Goal: Task Accomplishment & Management: Manage account settings

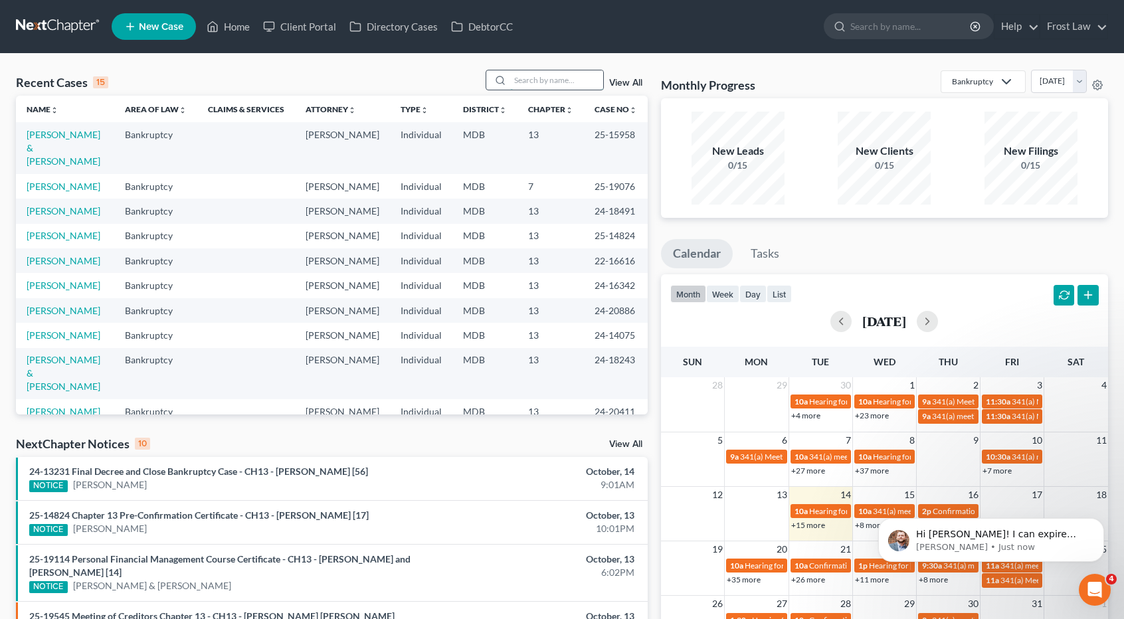
click at [538, 78] on input "search" at bounding box center [556, 79] width 93 height 19
type input "[PERSON_NAME]"
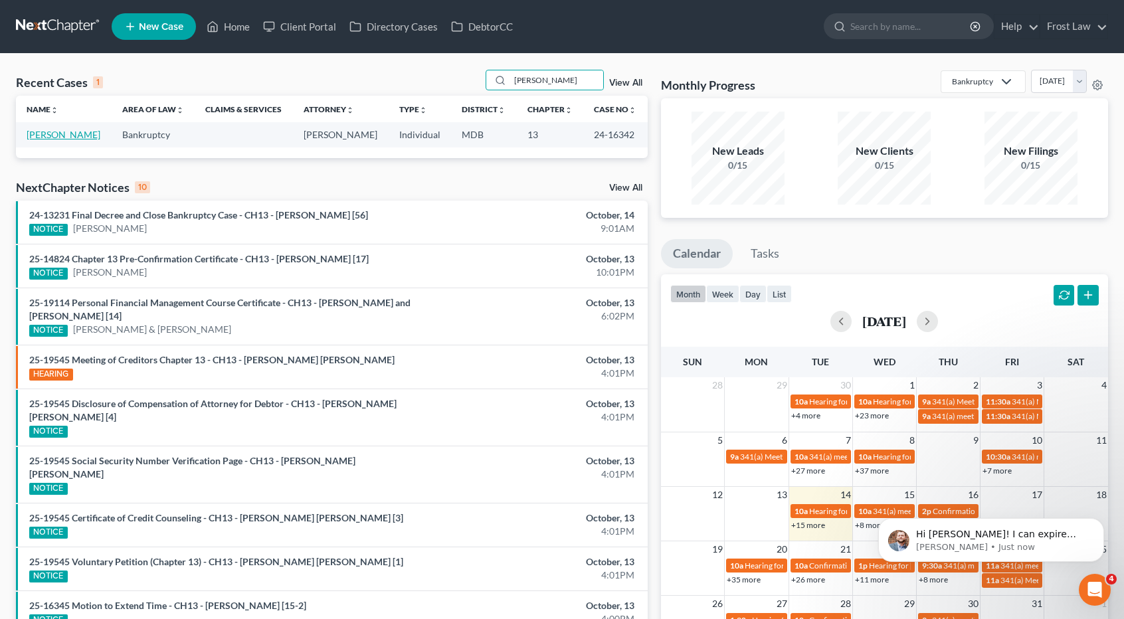
click at [51, 140] on link "[PERSON_NAME]" at bounding box center [64, 134] width 74 height 11
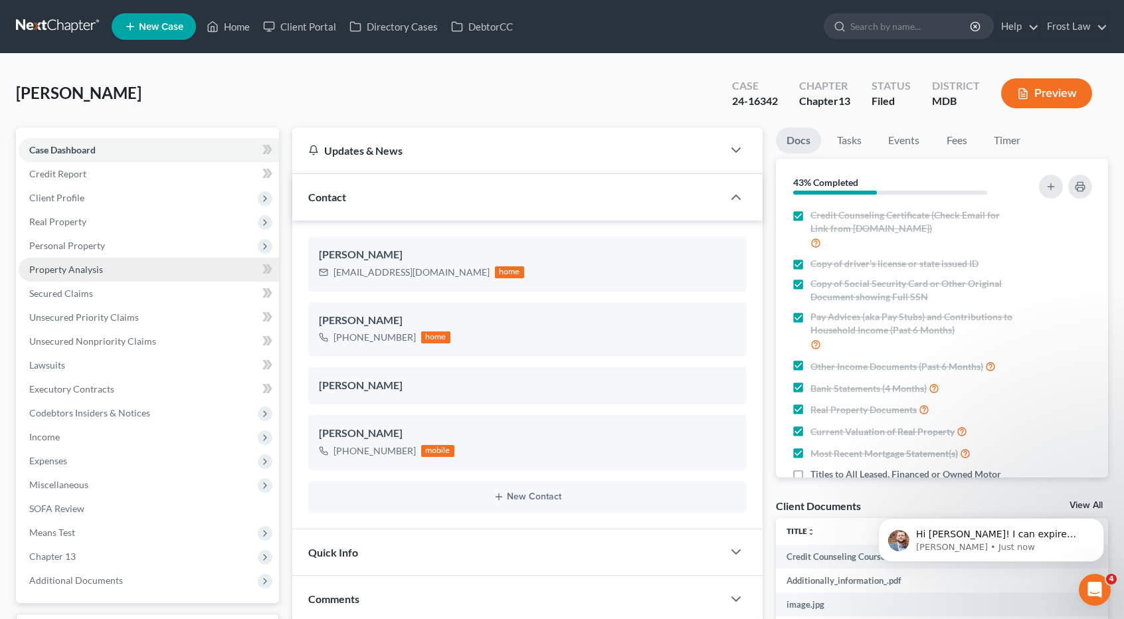
click at [105, 268] on link "Property Analysis" at bounding box center [149, 270] width 261 height 24
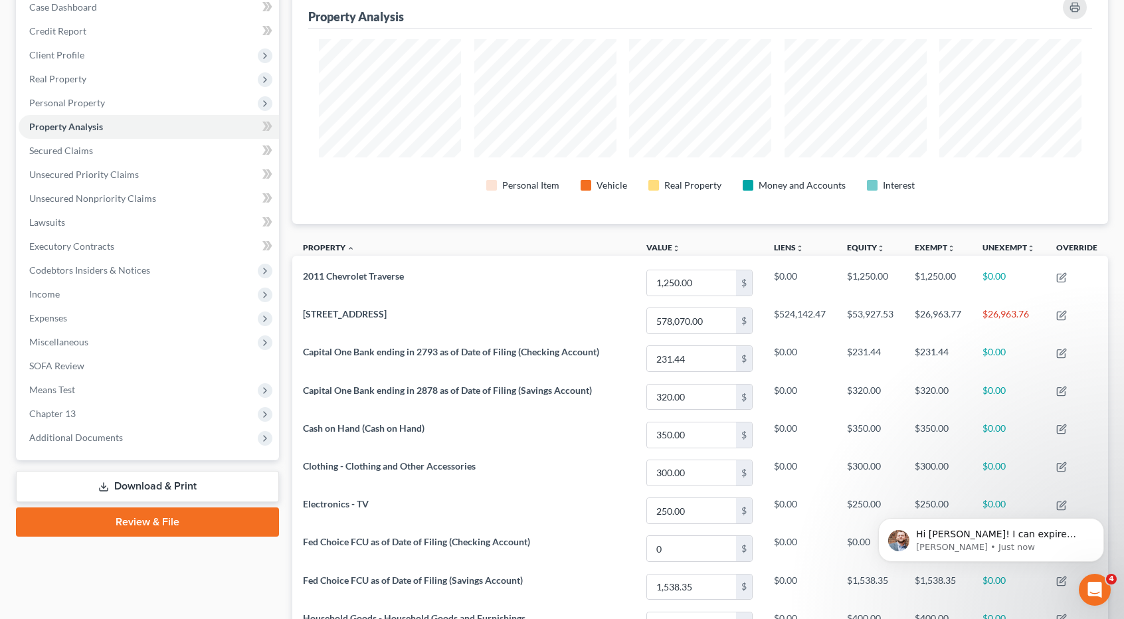
scroll to position [199, 0]
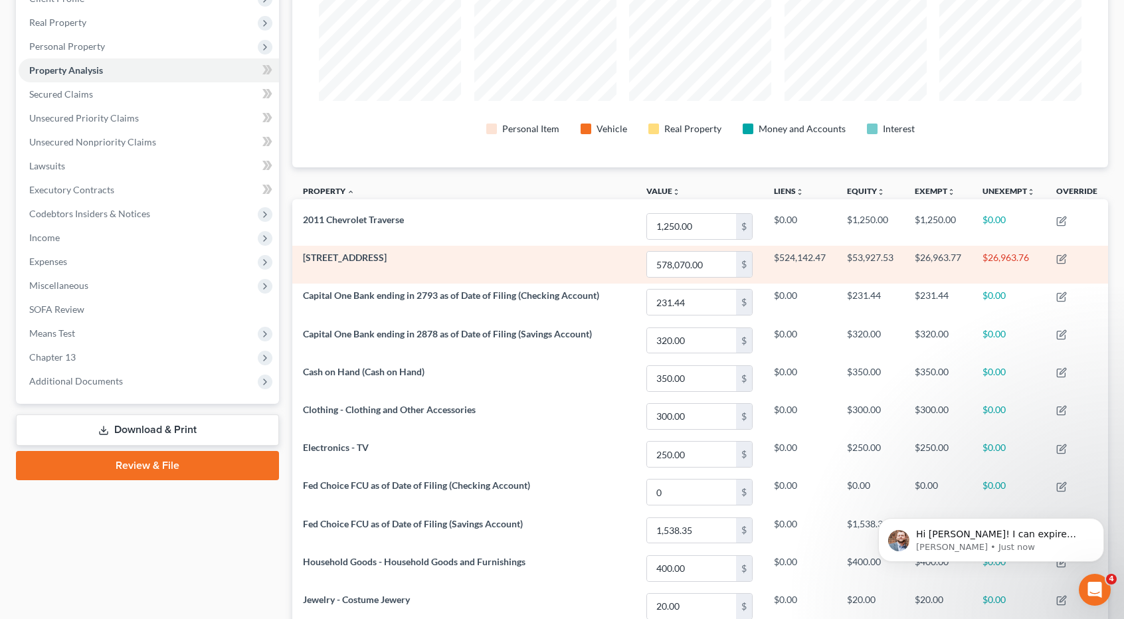
drag, startPoint x: 403, startPoint y: 257, endPoint x: 303, endPoint y: 261, distance: 99.8
click at [303, 261] on td "[STREET_ADDRESS]" at bounding box center [464, 265] width 344 height 38
copy span "[STREET_ADDRESS]"
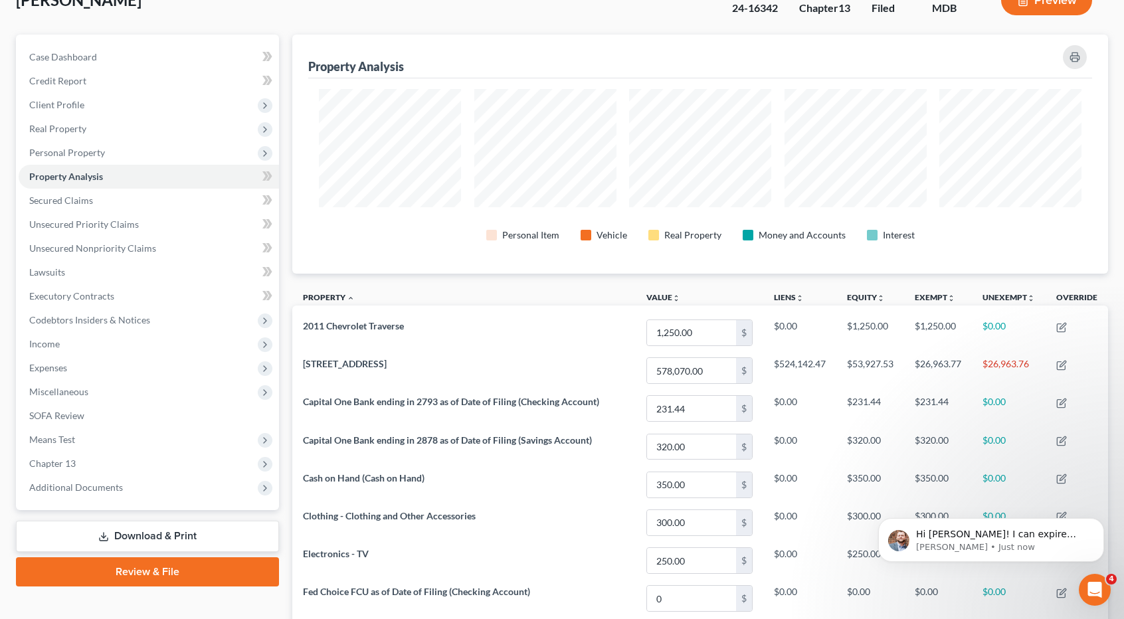
scroll to position [0, 0]
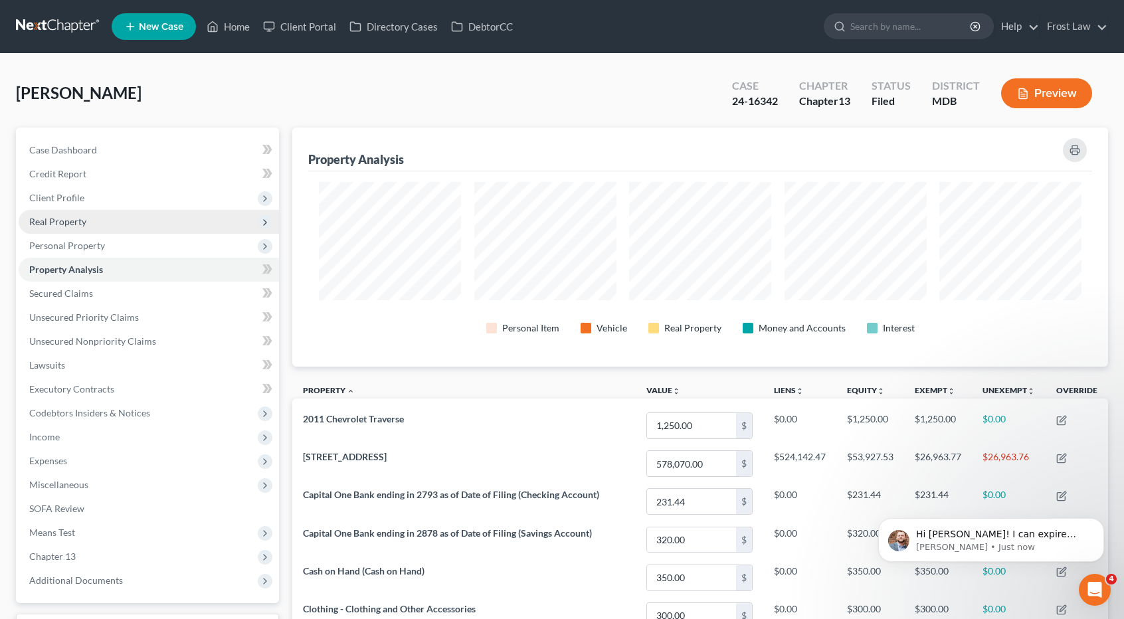
click at [86, 228] on span "Real Property" at bounding box center [149, 222] width 261 height 24
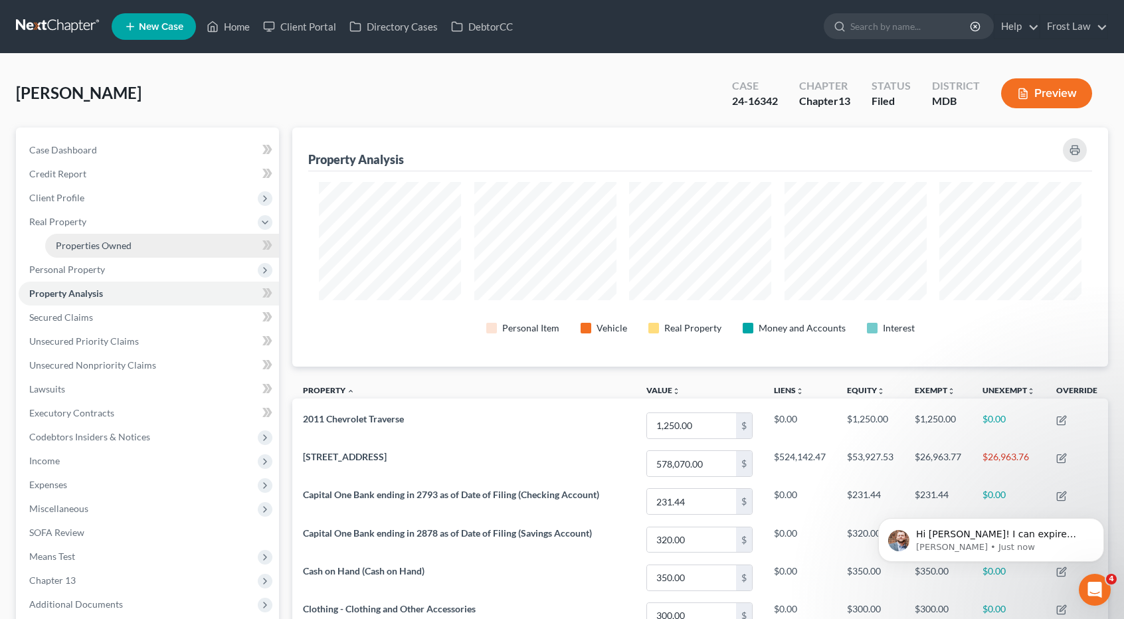
click at [89, 247] on span "Properties Owned" at bounding box center [94, 245] width 76 height 11
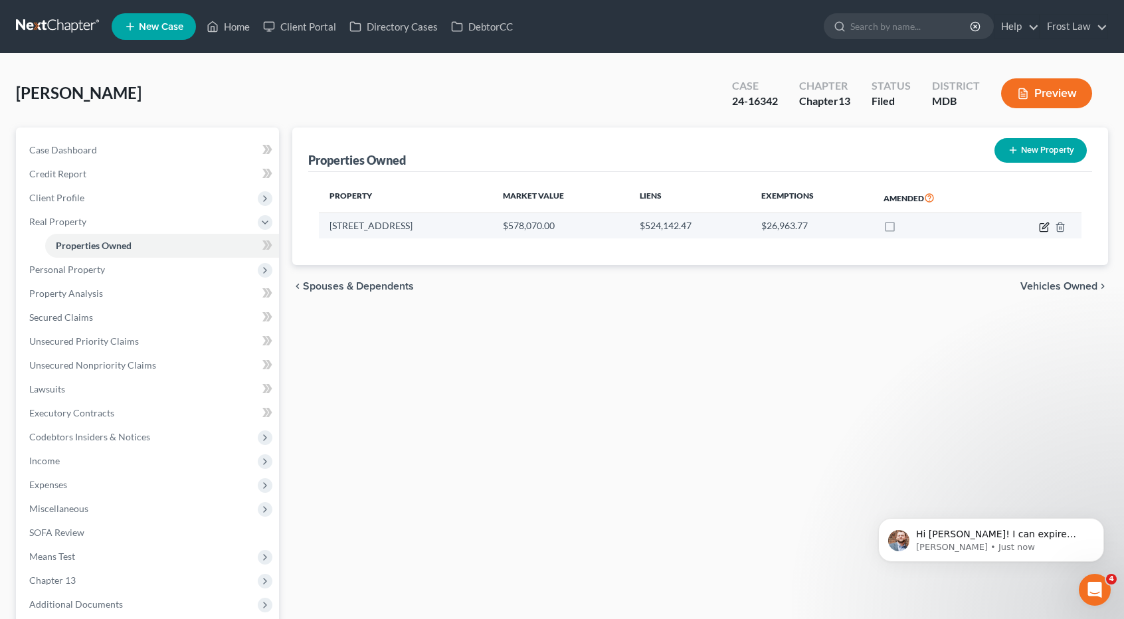
click at [1040, 227] on icon "button" at bounding box center [1044, 227] width 8 height 8
select select "21"
select select "16"
select select "3"
select select "7"
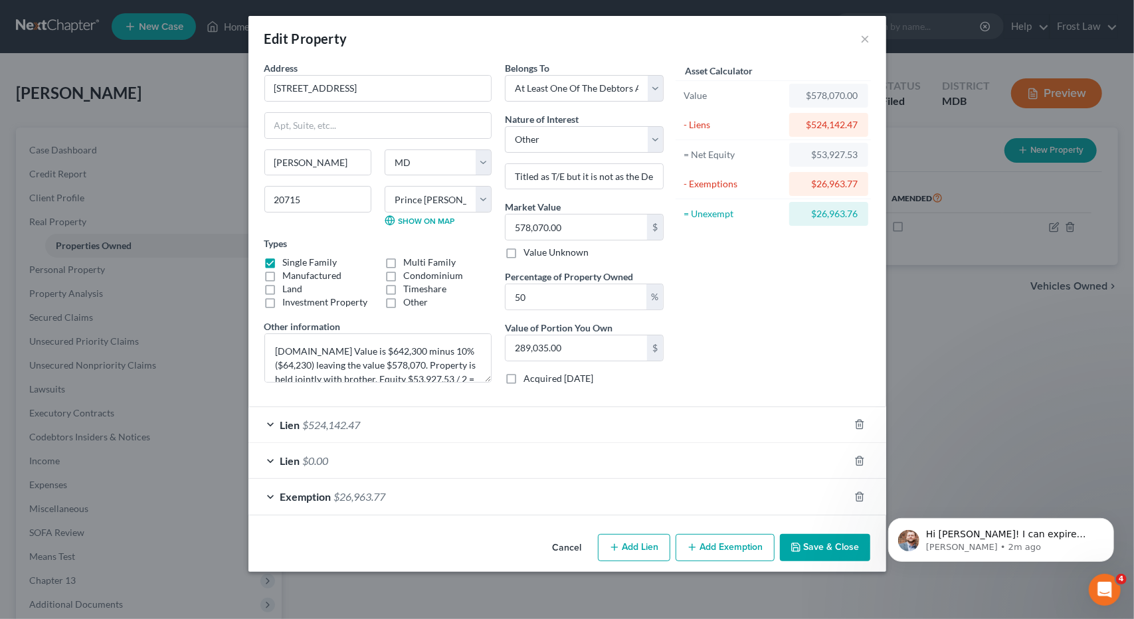
click at [801, 542] on icon "button" at bounding box center [796, 547] width 11 height 11
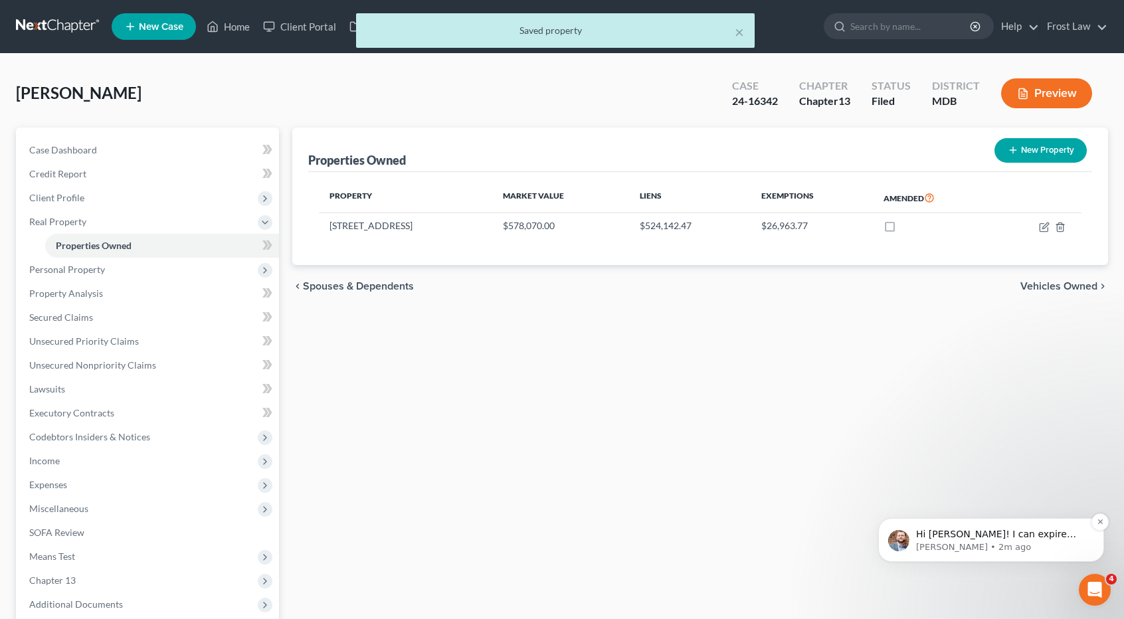
click at [1008, 543] on p "[PERSON_NAME] • 2m ago" at bounding box center [1001, 548] width 171 height 12
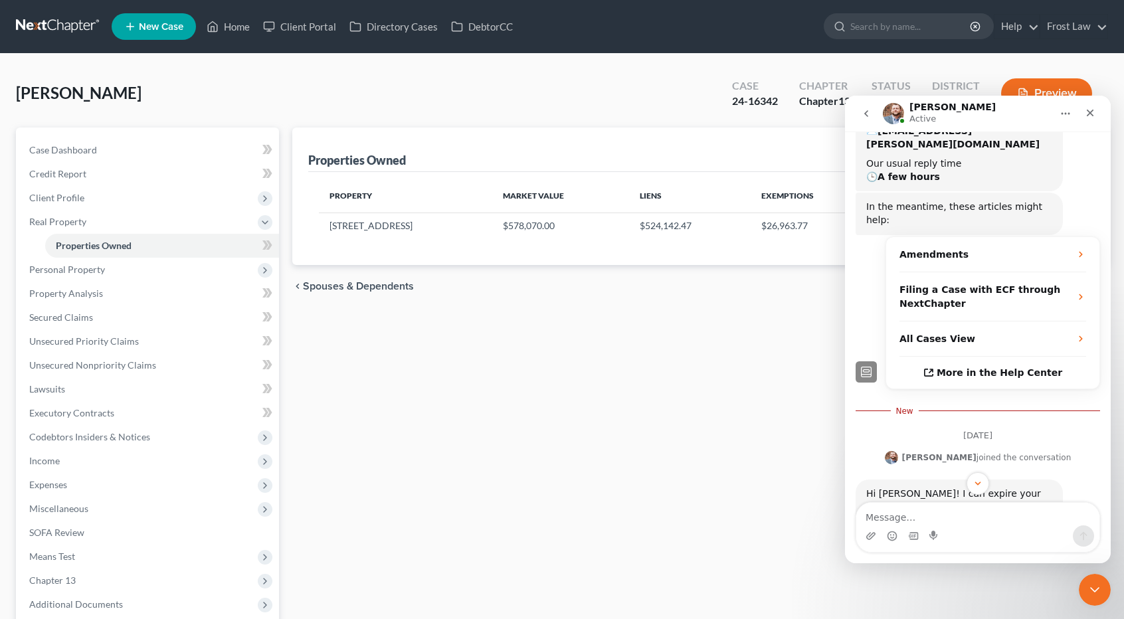
scroll to position [258, 0]
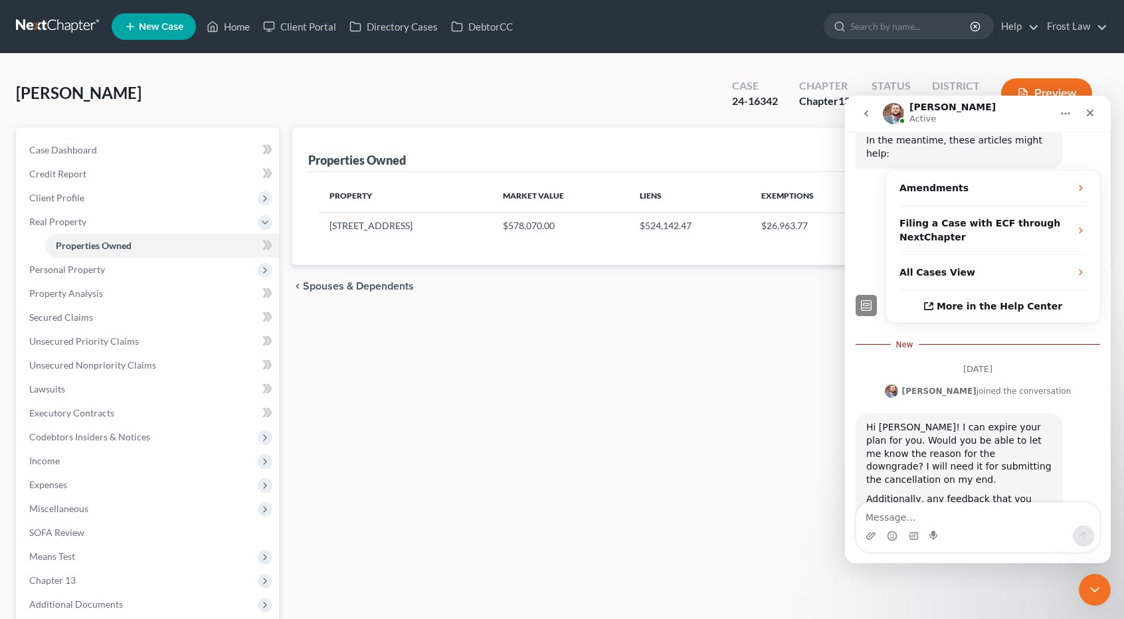
click at [954, 517] on textarea "Message…" at bounding box center [978, 514] width 243 height 23
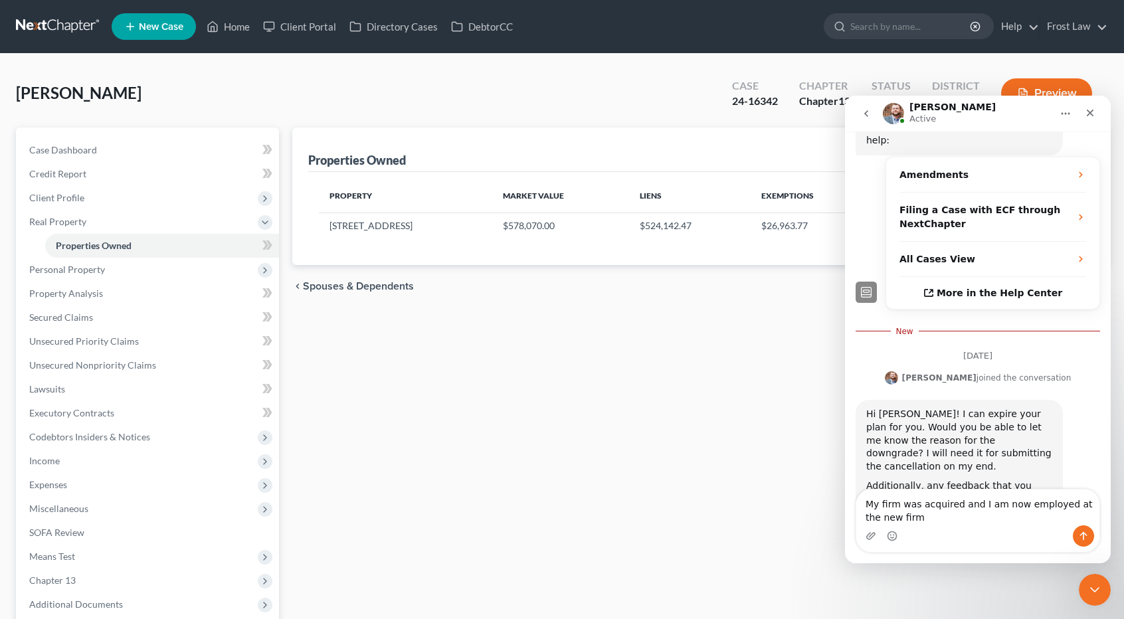
type textarea "My firm was acquired and I am now employed at the new firm."
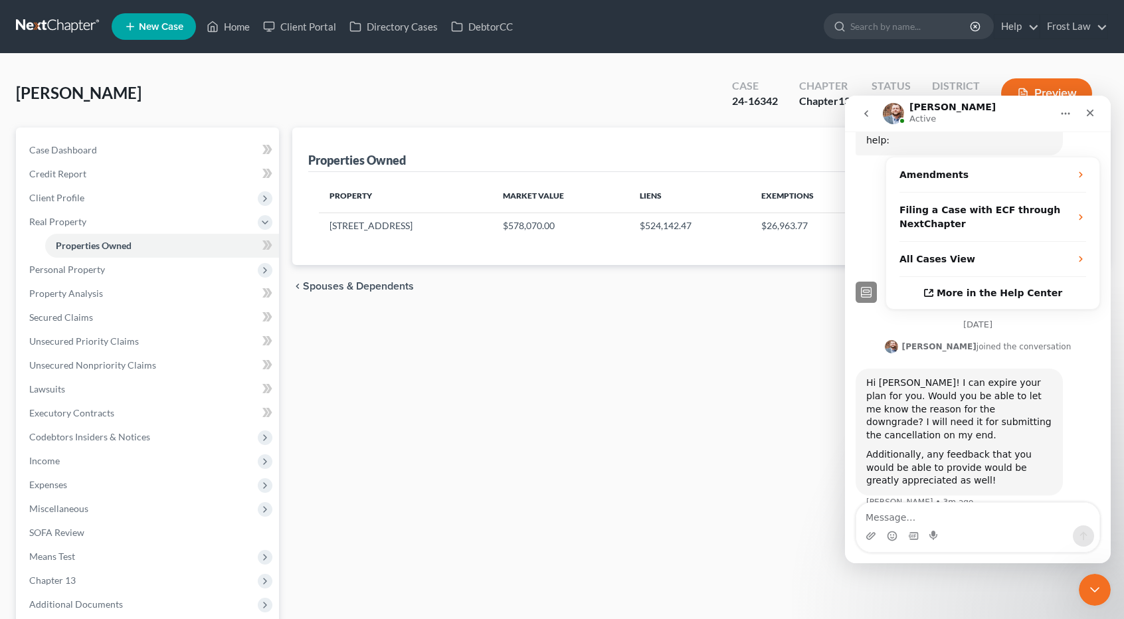
scroll to position [279, 0]
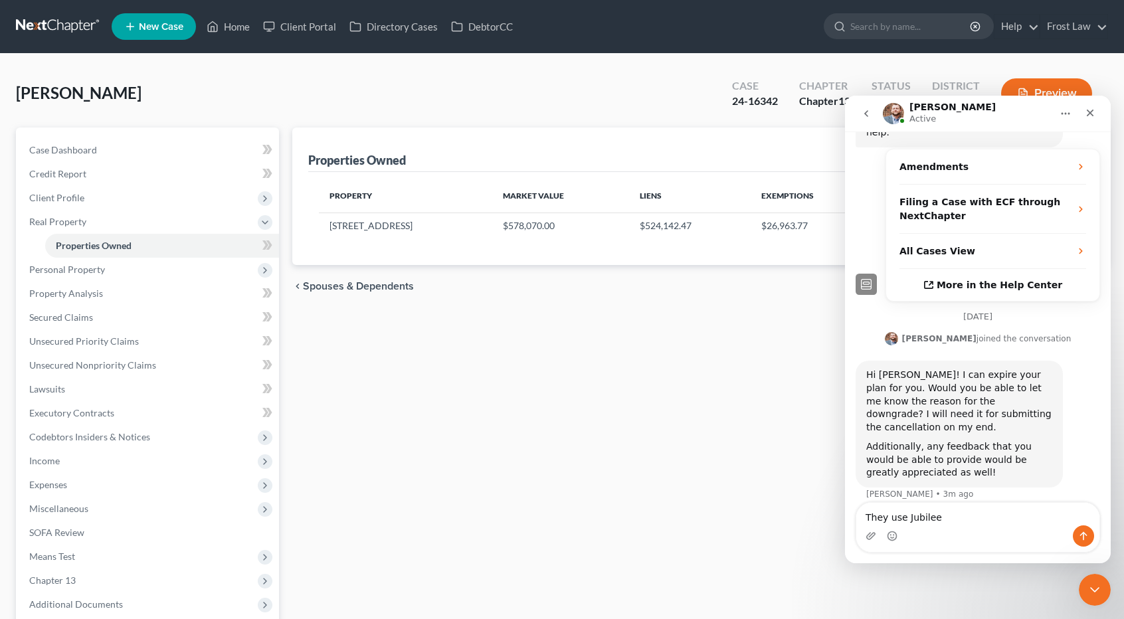
type textarea "They use Jubilee."
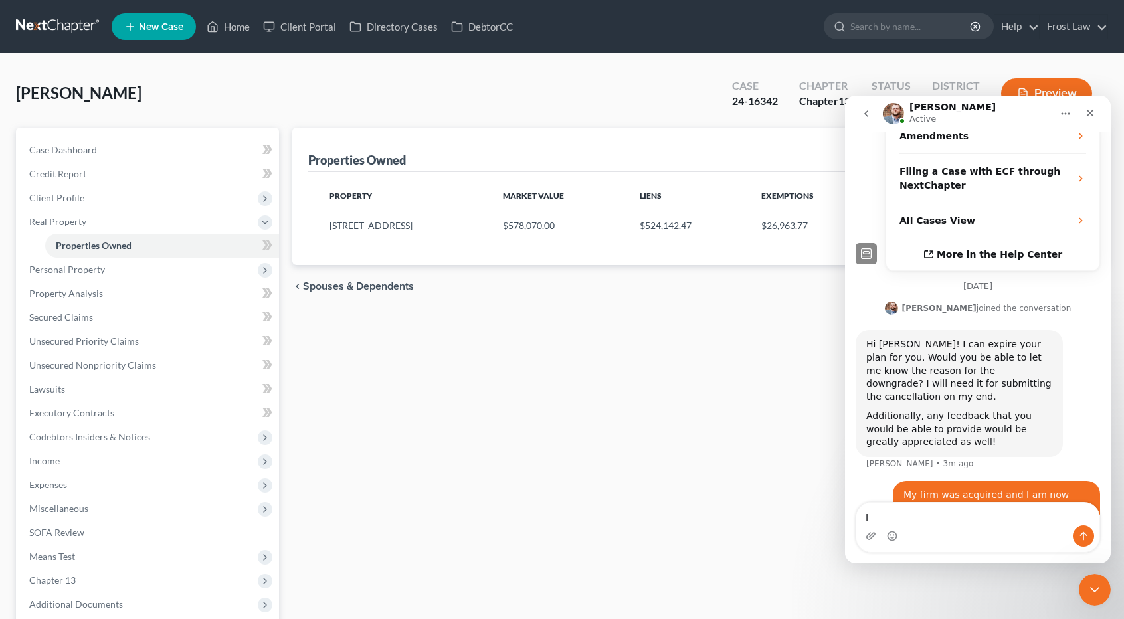
type textarea "I"
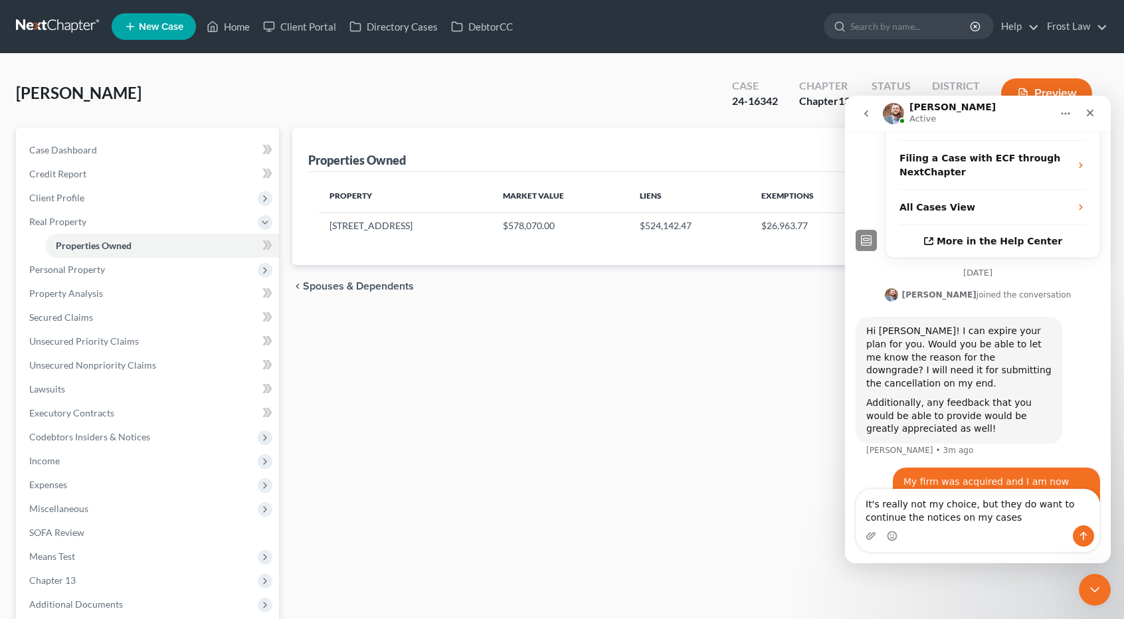
type textarea "It's really not my choice, but they do want to continue the notices on my cases."
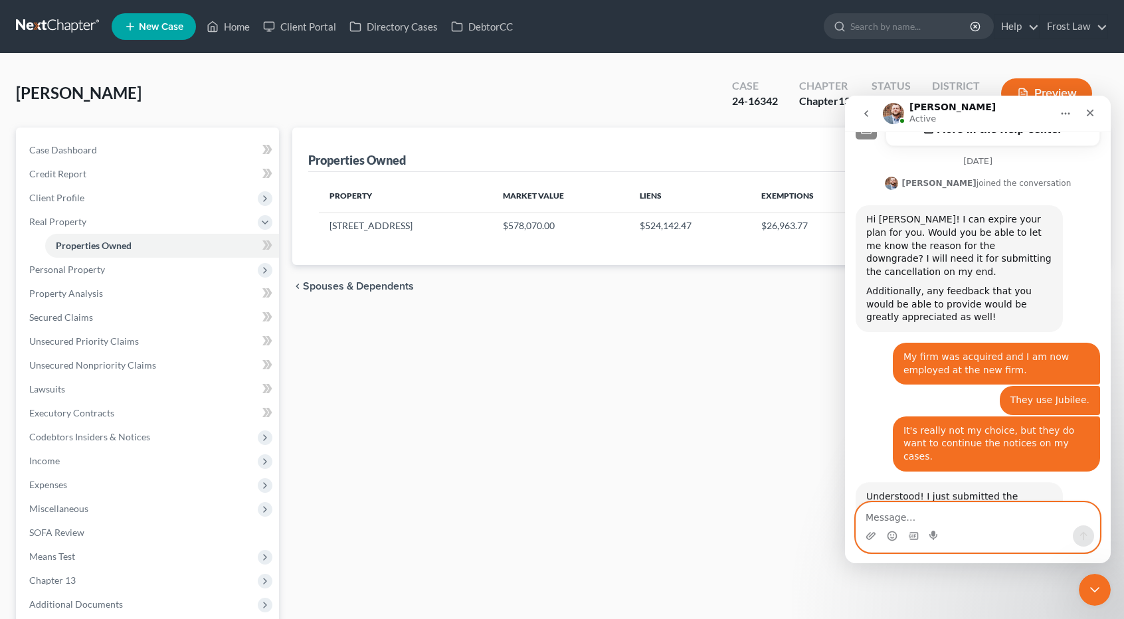
scroll to position [445, 0]
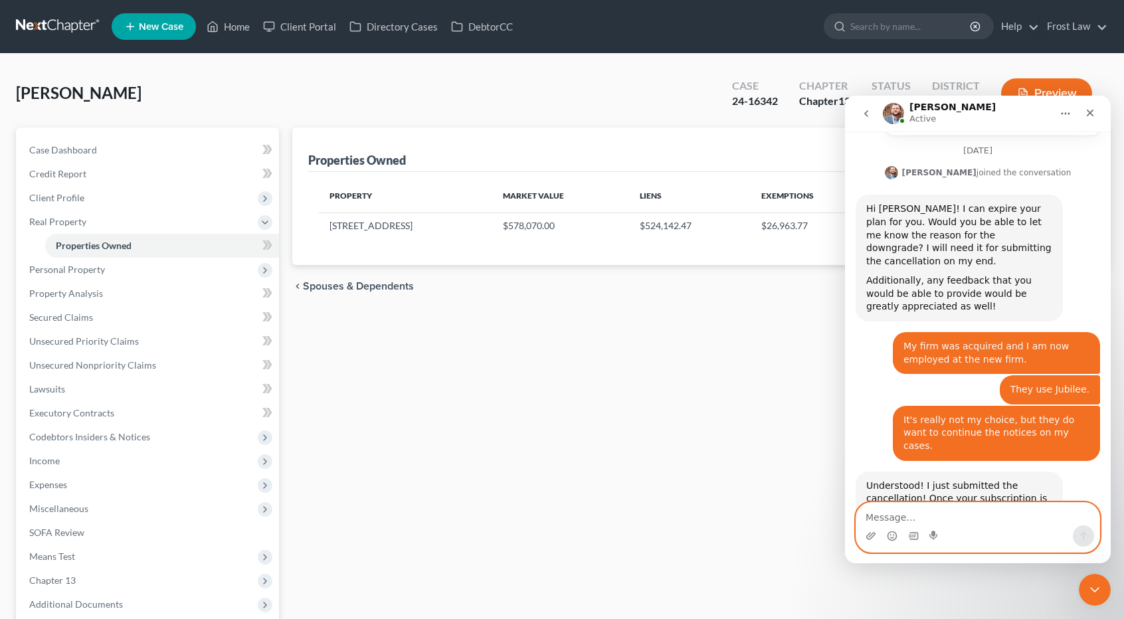
click at [938, 514] on textarea "Message…" at bounding box center [978, 514] width 243 height 23
type textarea "Ok I will make a note. Thanks!"
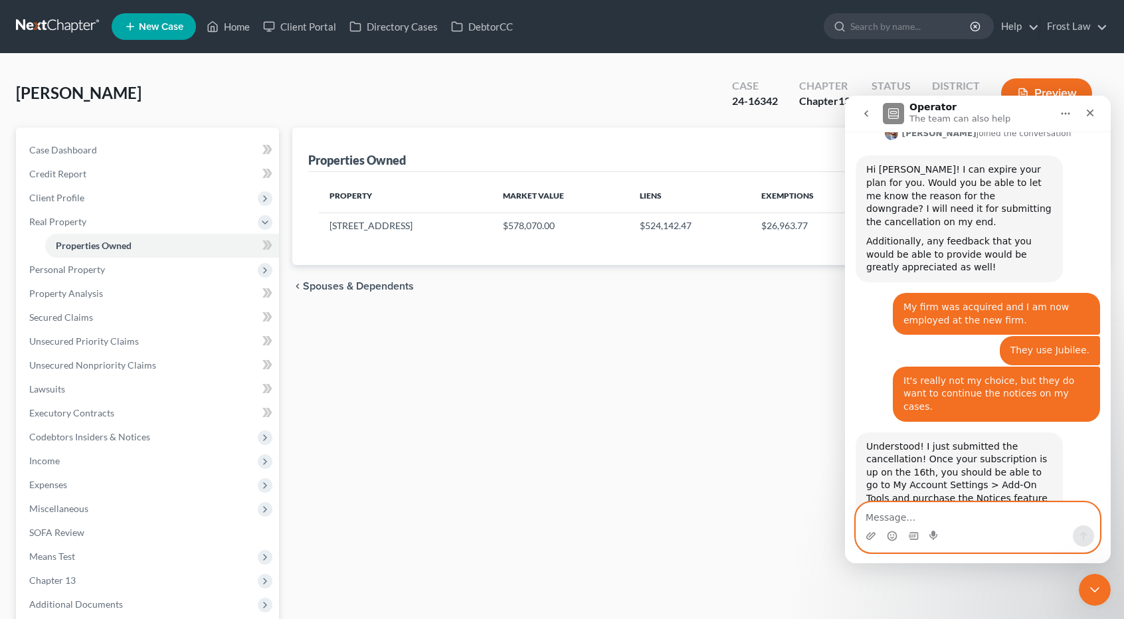
scroll to position [524, 0]
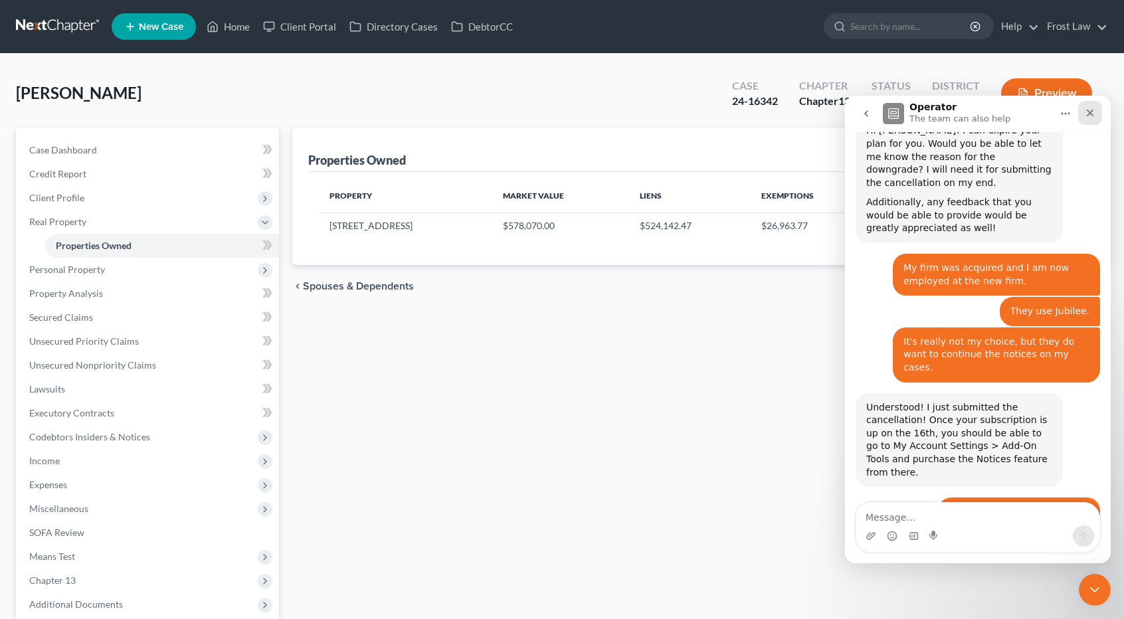
click at [1089, 112] on icon "Close" at bounding box center [1090, 113] width 11 height 11
